Goal: Communication & Community: Answer question/provide support

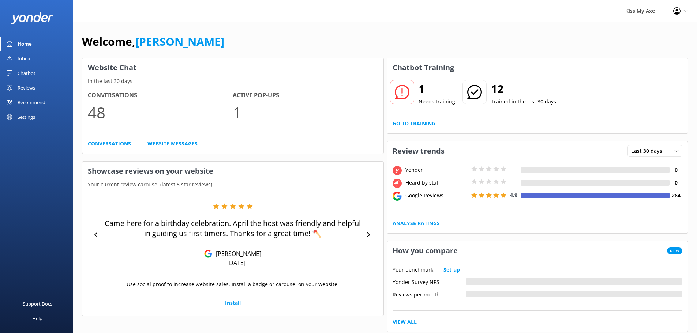
click at [14, 56] on link "Inbox" at bounding box center [36, 58] width 73 height 15
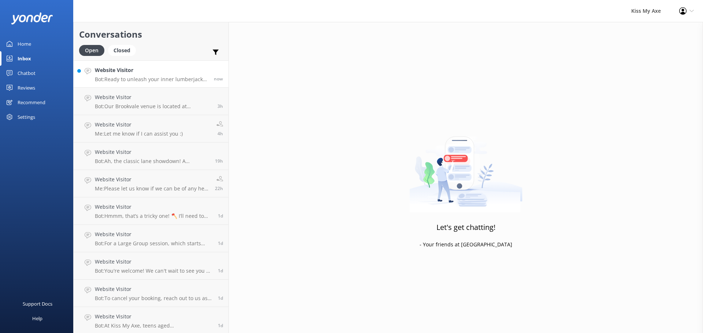
click at [112, 71] on h4 "Website Visitor" at bounding box center [151, 70] width 113 height 8
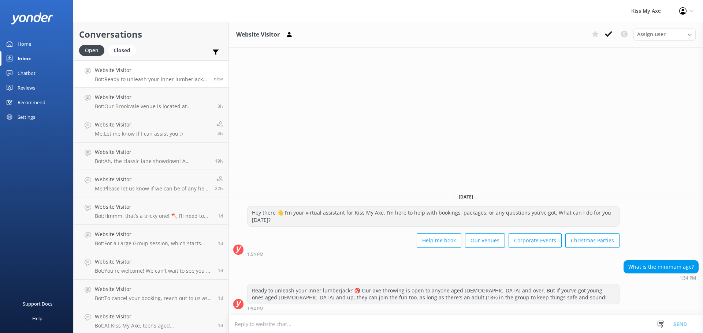
click at [416, 324] on textarea at bounding box center [466, 325] width 474 height 18
click at [413, 321] on textarea at bounding box center [466, 325] width 474 height 18
type textarea "Let us know if we can help you with anything else :)"
click at [683, 323] on button "Send" at bounding box center [679, 324] width 27 height 18
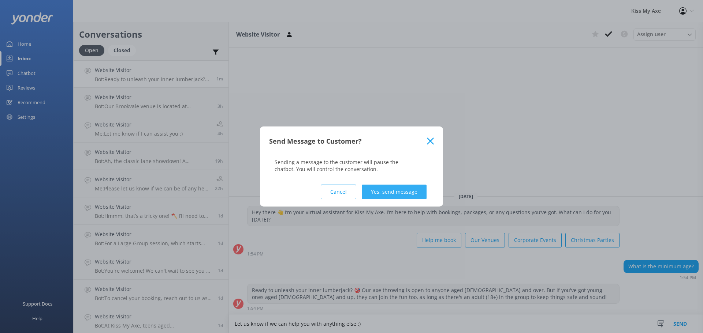
click at [411, 190] on button "Yes, send message" at bounding box center [394, 192] width 65 height 15
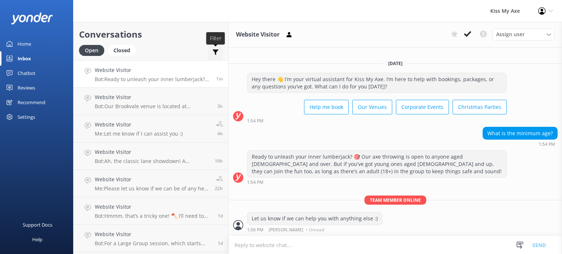
click at [213, 51] on use at bounding box center [216, 52] width 6 height 5
click at [176, 73] on h4 "Website Visitor" at bounding box center [151, 70] width 113 height 8
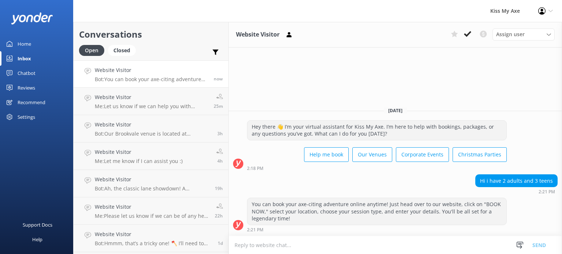
click at [361, 247] on textarea at bounding box center [395, 245] width 333 height 18
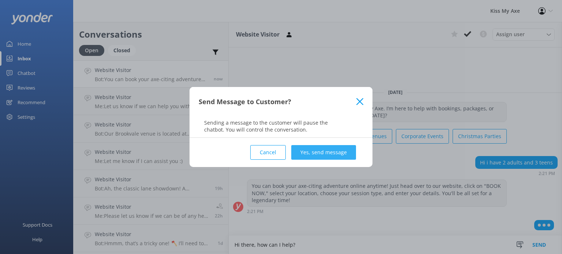
type textarea "Hi there, how can I help?"
click at [325, 153] on button "Yes, send message" at bounding box center [323, 152] width 65 height 15
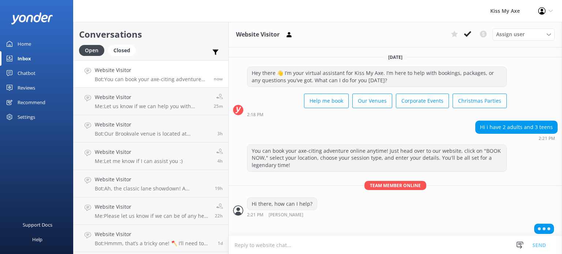
scroll to position [1, 0]
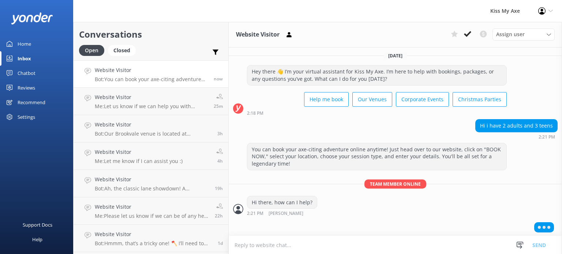
click at [331, 247] on textarea at bounding box center [395, 245] width 333 height 18
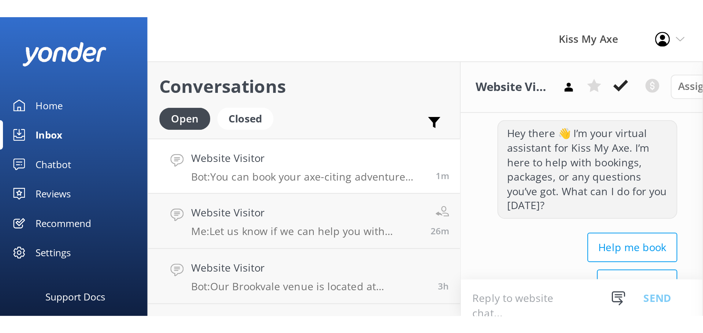
scroll to position [0, 0]
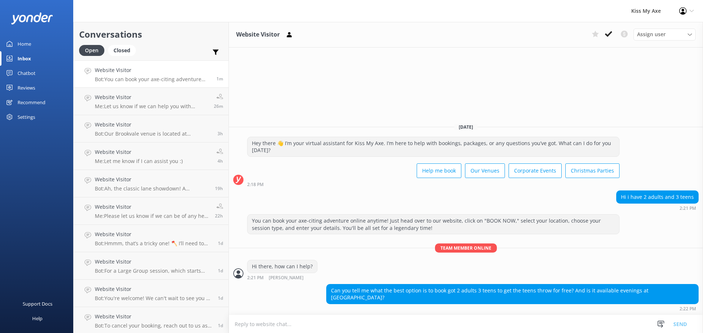
click at [400, 328] on textarea at bounding box center [466, 325] width 474 height 18
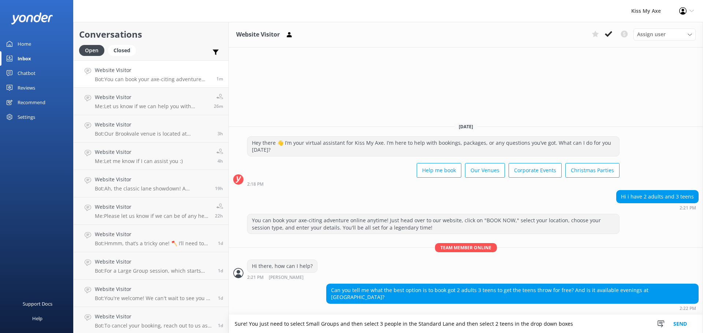
type textarea "Sure! You just need to select Small Groups and then select 3 people in the Stan…"
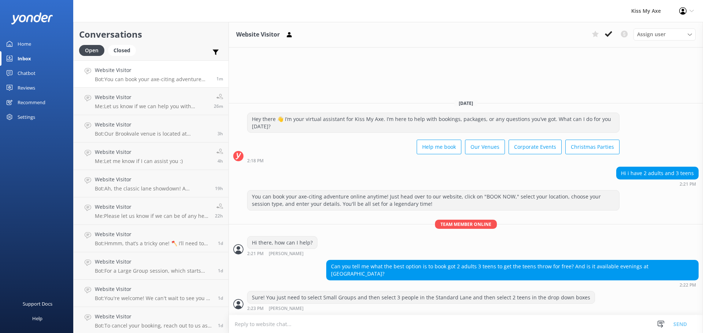
scroll to position [0, 0]
click at [400, 328] on textarea at bounding box center [466, 325] width 474 height 18
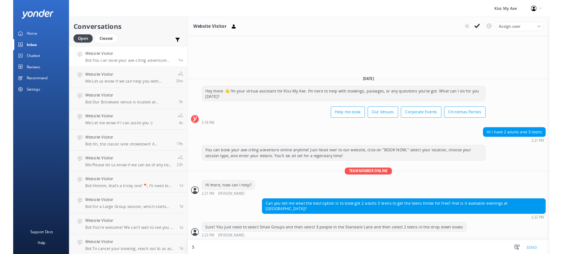
scroll to position [0, 0]
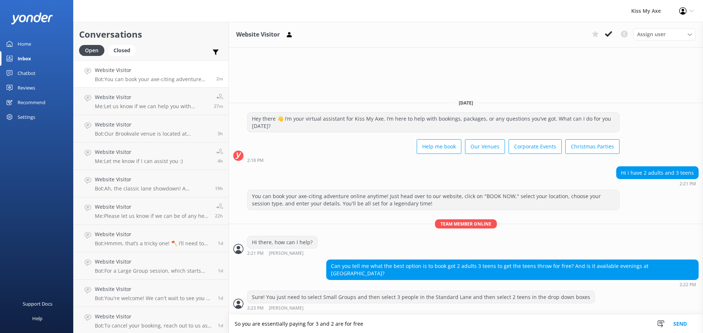
type textarea "So you are essentially paying for 3 and 2 are for free"
click at [675, 326] on button "Send" at bounding box center [679, 324] width 27 height 18
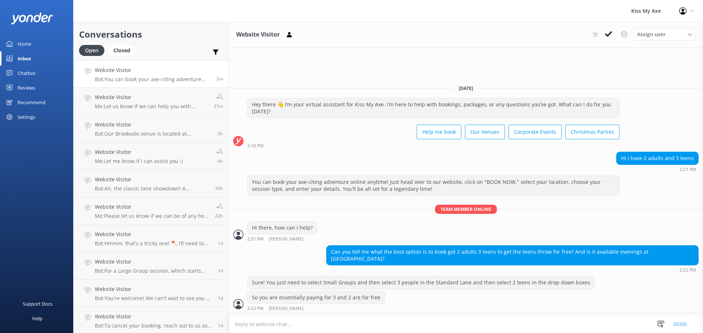
click at [374, 326] on textarea at bounding box center [466, 325] width 474 height 18
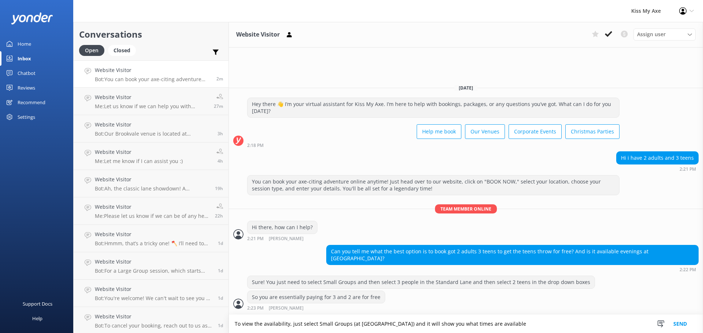
type textarea "To view the availability, just select Small Groups (at [GEOGRAPHIC_DATA]) and i…"
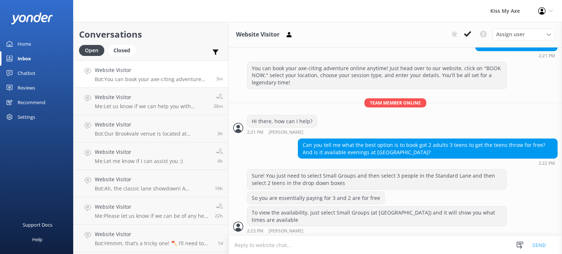
scroll to position [107, 0]
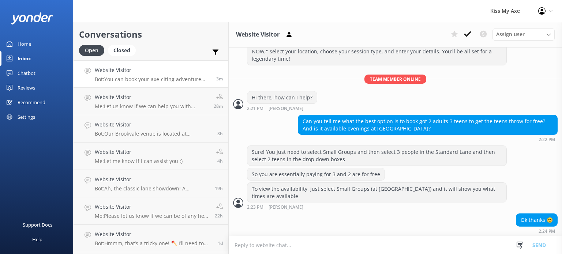
click at [264, 246] on textarea at bounding box center [395, 245] width 333 height 18
type textarea "No worries :)"
click at [535, 244] on button "Send" at bounding box center [539, 245] width 27 height 18
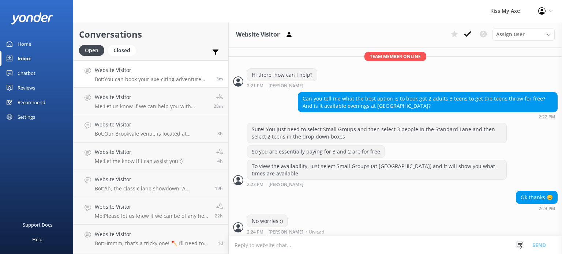
scroll to position [130, 0]
